Goal: Navigation & Orientation: Find specific page/section

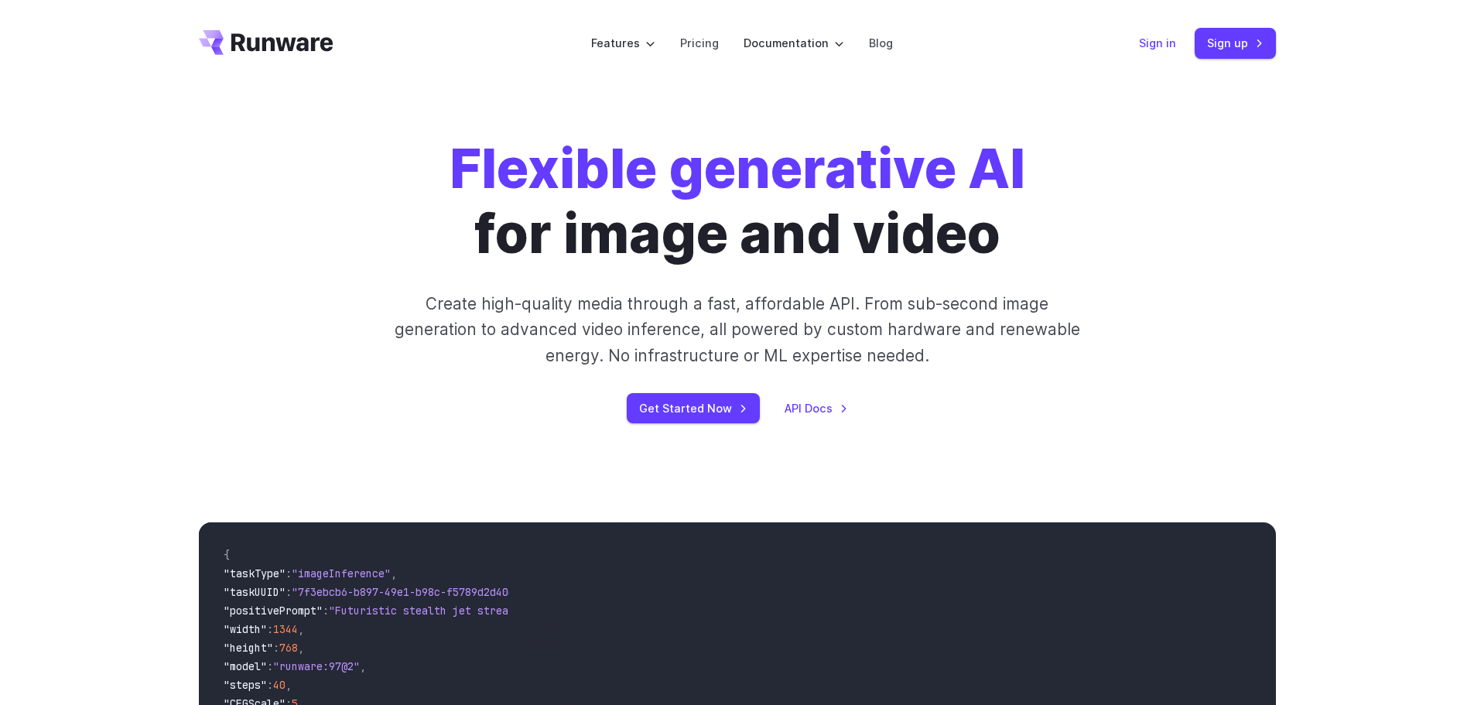
click at [1153, 36] on link "Sign in" at bounding box center [1157, 43] width 37 height 18
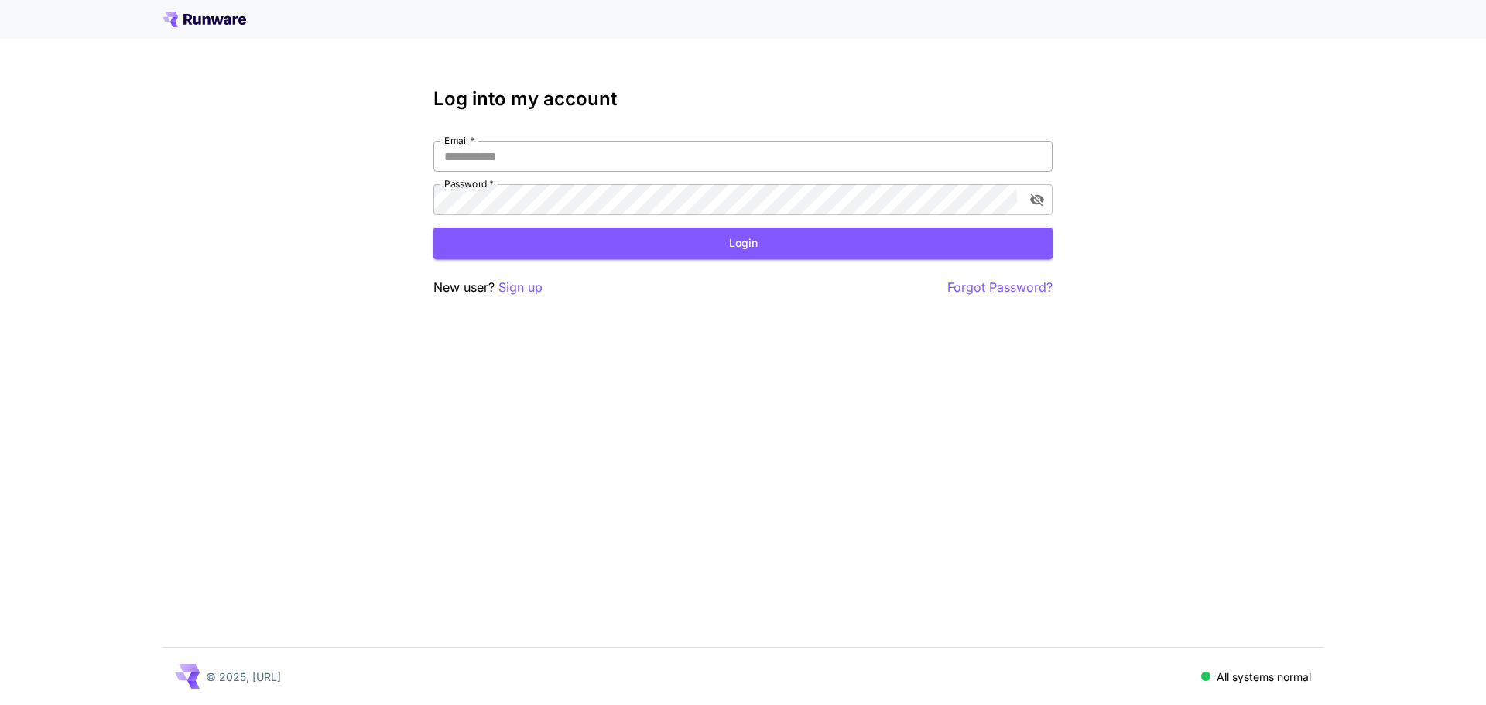
click at [541, 163] on input "Email   *" at bounding box center [742, 156] width 619 height 31
type input "**********"
click at [580, 245] on button "Login" at bounding box center [742, 244] width 619 height 32
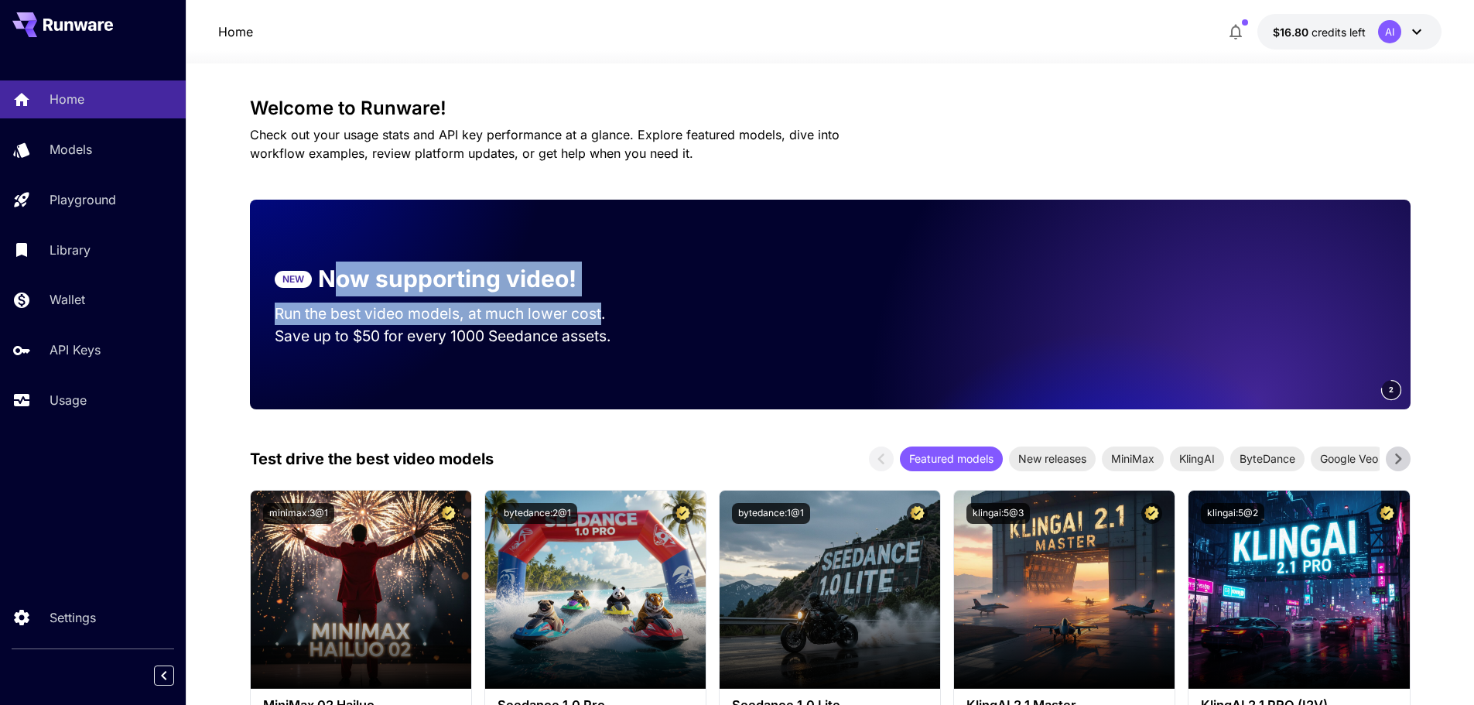
drag, startPoint x: 331, startPoint y: 256, endPoint x: 602, endPoint y: 320, distance: 278.4
click at [602, 320] on section "NEW Now supporting video! Run the best video models, at much lower cost. Save u…" at bounding box center [455, 304] width 410 height 135
click at [602, 320] on p "Run the best video models, at much lower cost." at bounding box center [455, 314] width 361 height 22
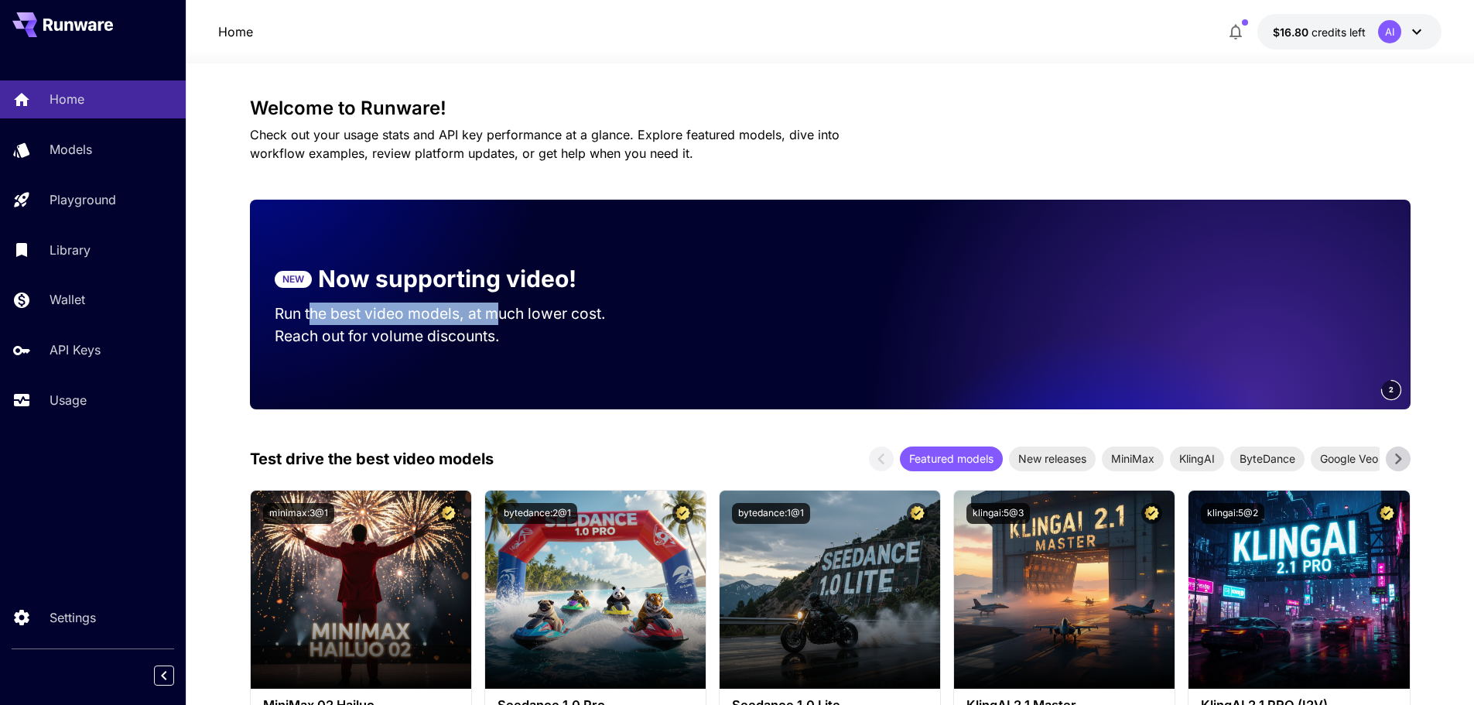
drag, startPoint x: 356, startPoint y: 306, endPoint x: 504, endPoint y: 317, distance: 148.2
click at [500, 317] on p "Run the best video models, at much lower cost." at bounding box center [455, 314] width 361 height 22
click at [98, 301] on div "Wallet" at bounding box center [113, 299] width 121 height 19
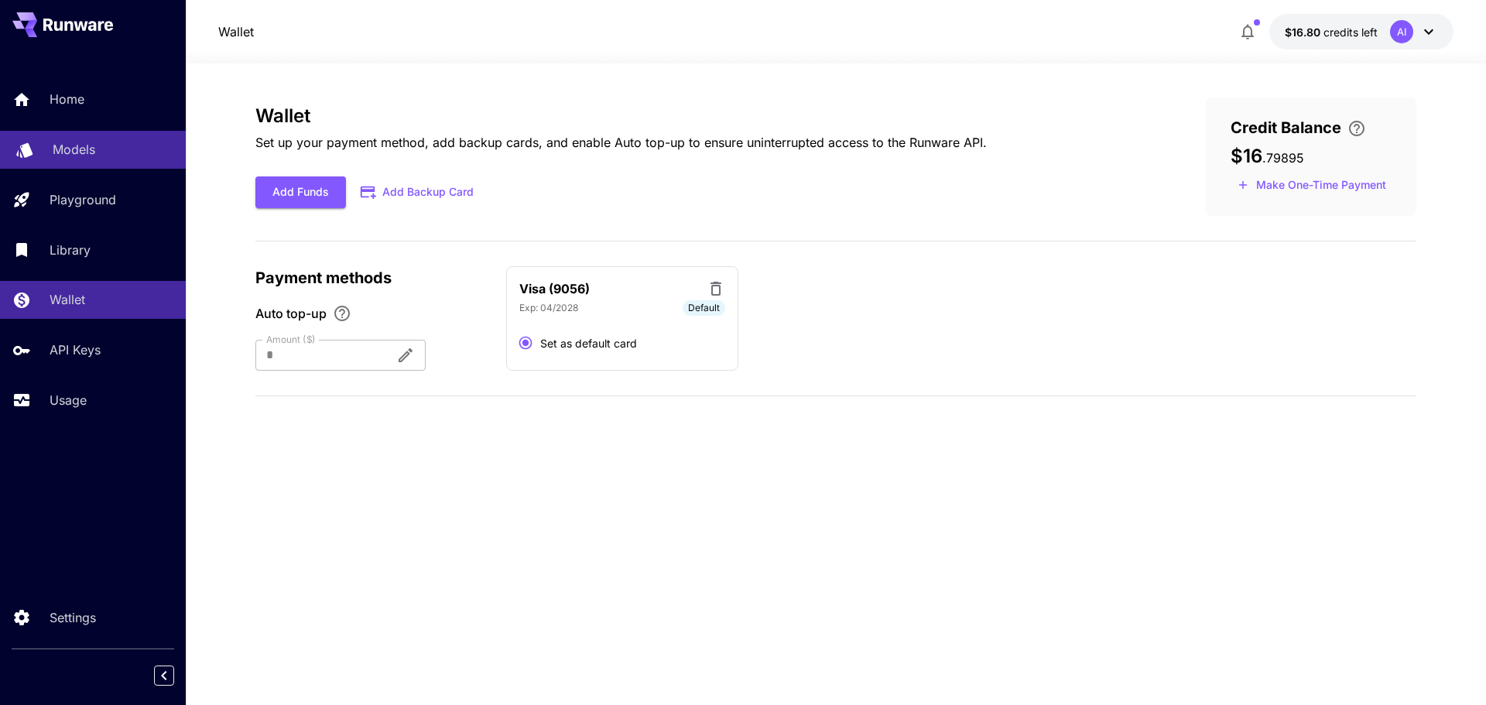
click at [53, 157] on p "Models" at bounding box center [74, 149] width 43 height 19
